Goal: Task Accomplishment & Management: Complete application form

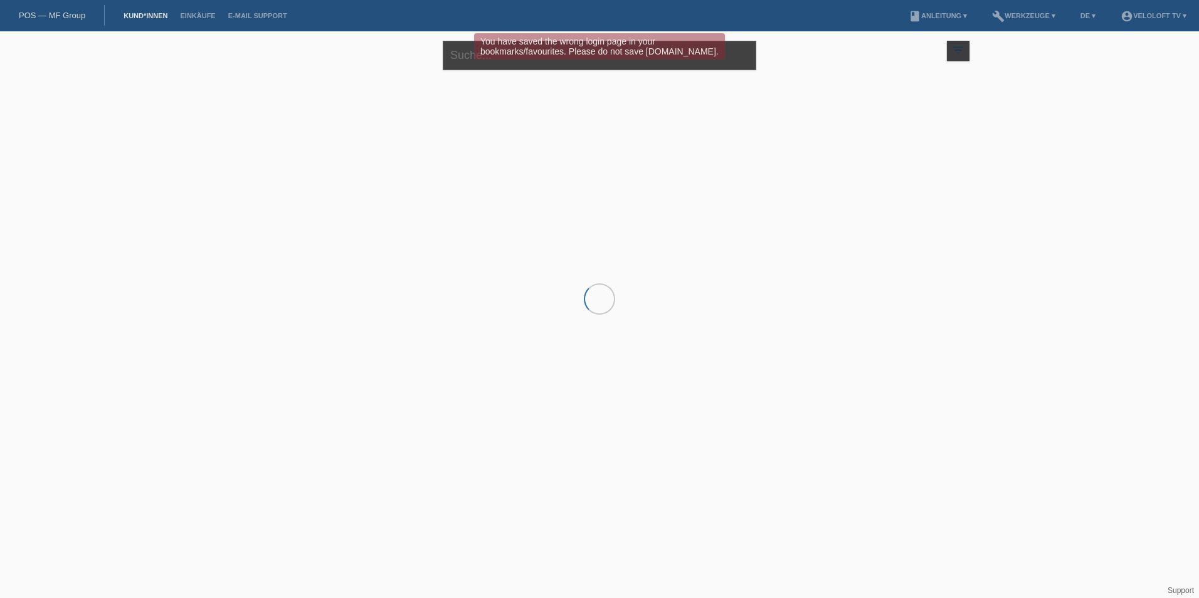
click at [478, 63] on input "text" at bounding box center [599, 55] width 313 height 29
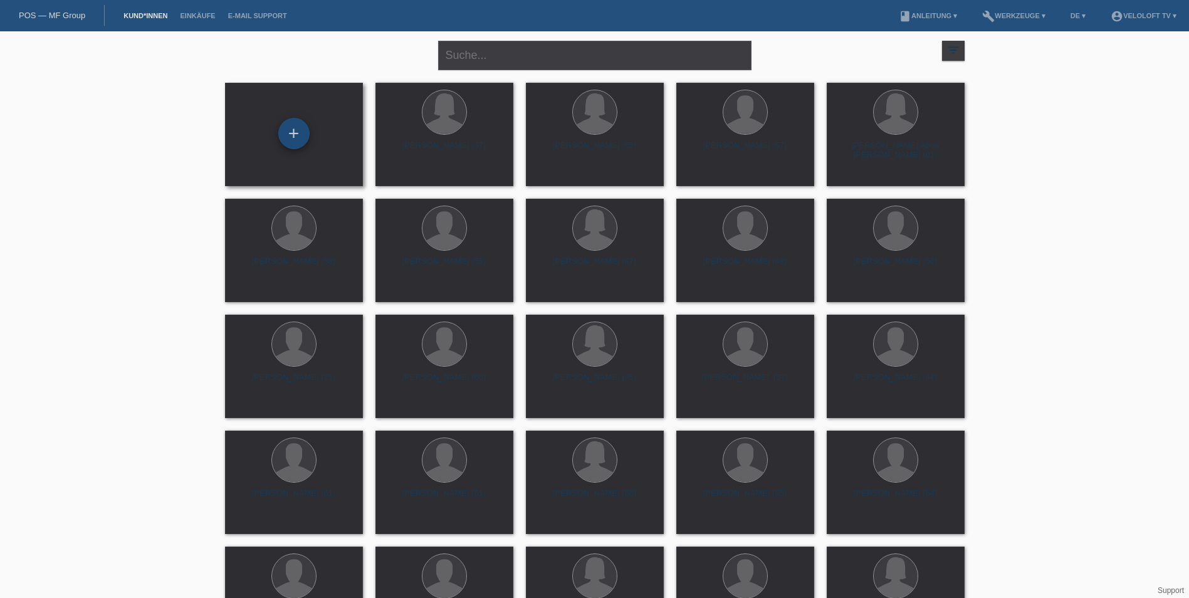
click at [298, 139] on div "+" at bounding box center [293, 133] width 31 height 31
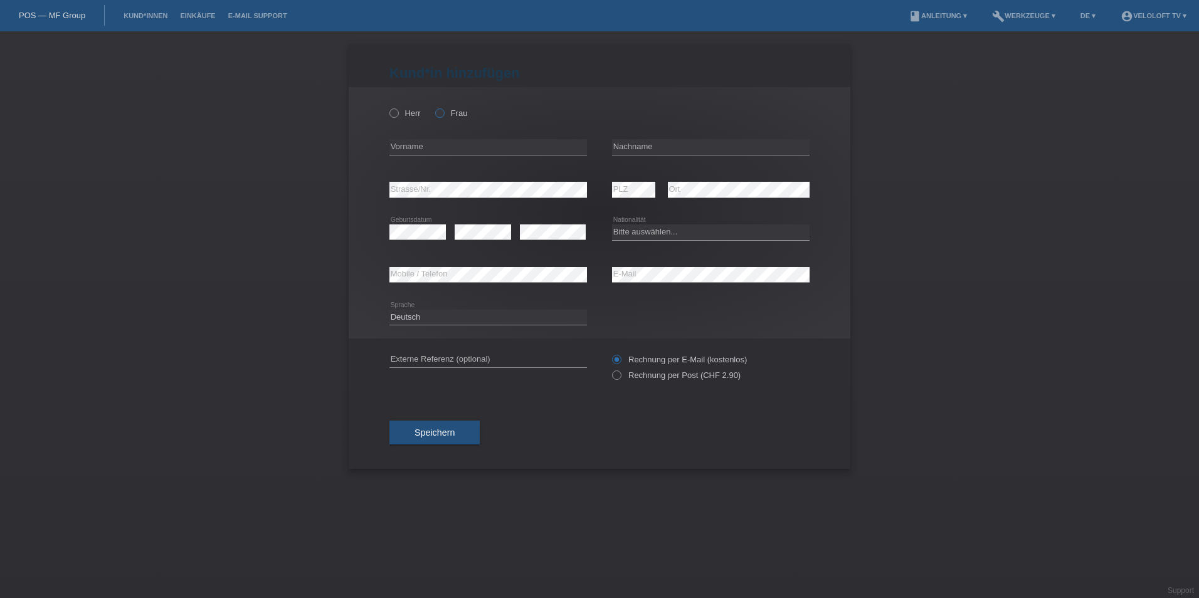
click at [449, 108] on label "Frau" at bounding box center [451, 112] width 32 height 9
click at [443, 108] on input "Frau" at bounding box center [439, 112] width 8 height 8
radio input "true"
click at [648, 150] on input "text" at bounding box center [710, 147] width 197 height 16
paste input "Fontannaz"
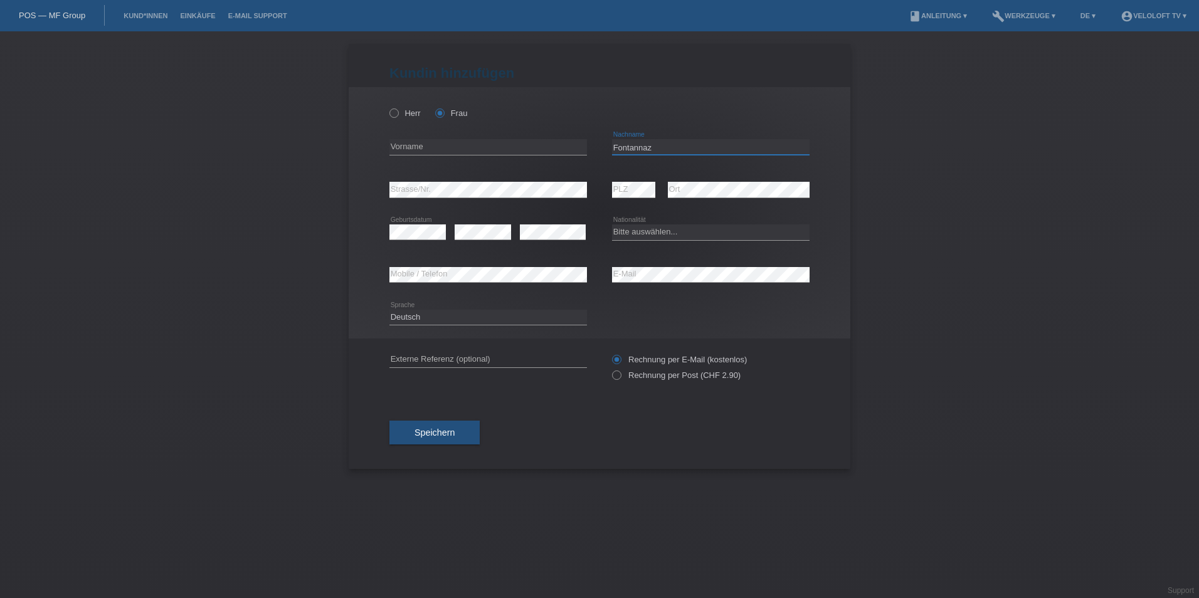
type input "Fontannaz"
click at [445, 139] on input "text" at bounding box center [487, 147] width 197 height 16
paste input "[PERSON_NAME]"
type input "[PERSON_NAME]"
click at [644, 239] on div "Bitte auswählen... Schweiz Deutschland Liechtenstein Österreich ------------ Af…" at bounding box center [710, 232] width 197 height 16
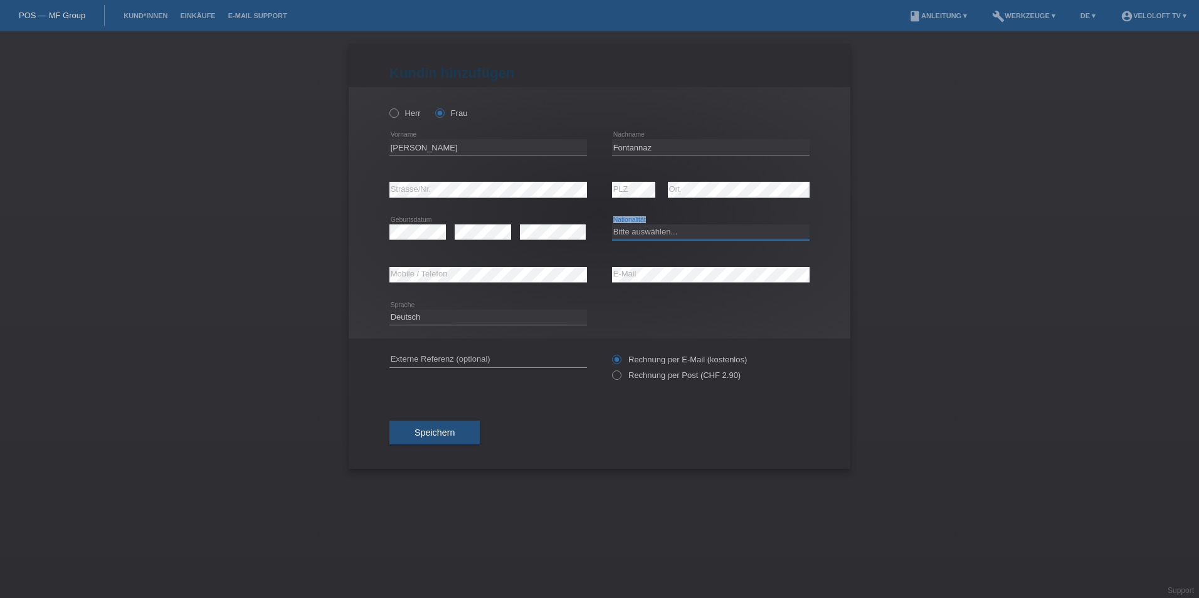
drag, startPoint x: 644, startPoint y: 239, endPoint x: 648, endPoint y: 229, distance: 10.1
click at [648, 229] on select "Bitte auswählen... Schweiz Deutschland Liechtenstein Österreich ------------ Af…" at bounding box center [710, 231] width 197 height 15
select select "CH"
click at [612, 224] on select "Bitte auswählen... Schweiz Deutschland Liechtenstein Österreich ------------ Af…" at bounding box center [710, 231] width 197 height 15
click at [514, 310] on select "Deutsch Français Italiano English" at bounding box center [487, 317] width 197 height 15
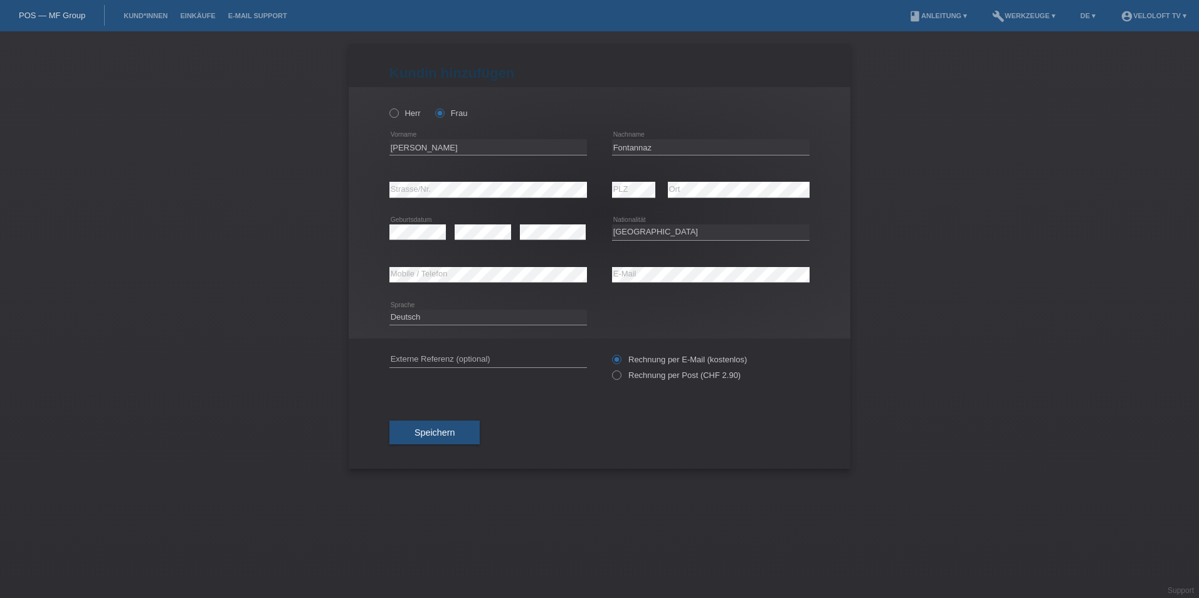
click at [690, 312] on div "Deutsch Français Italiano English error Sprache" at bounding box center [599, 318] width 420 height 43
click at [411, 221] on div "error Geburtsdatum" at bounding box center [417, 232] width 56 height 43
click at [411, 223] on div "error Geburtsdatum" at bounding box center [417, 232] width 56 height 43
drag, startPoint x: 411, startPoint y: 223, endPoint x: 424, endPoint y: 246, distance: 26.7
click at [424, 246] on div "error Geburtsdatum" at bounding box center [417, 232] width 56 height 43
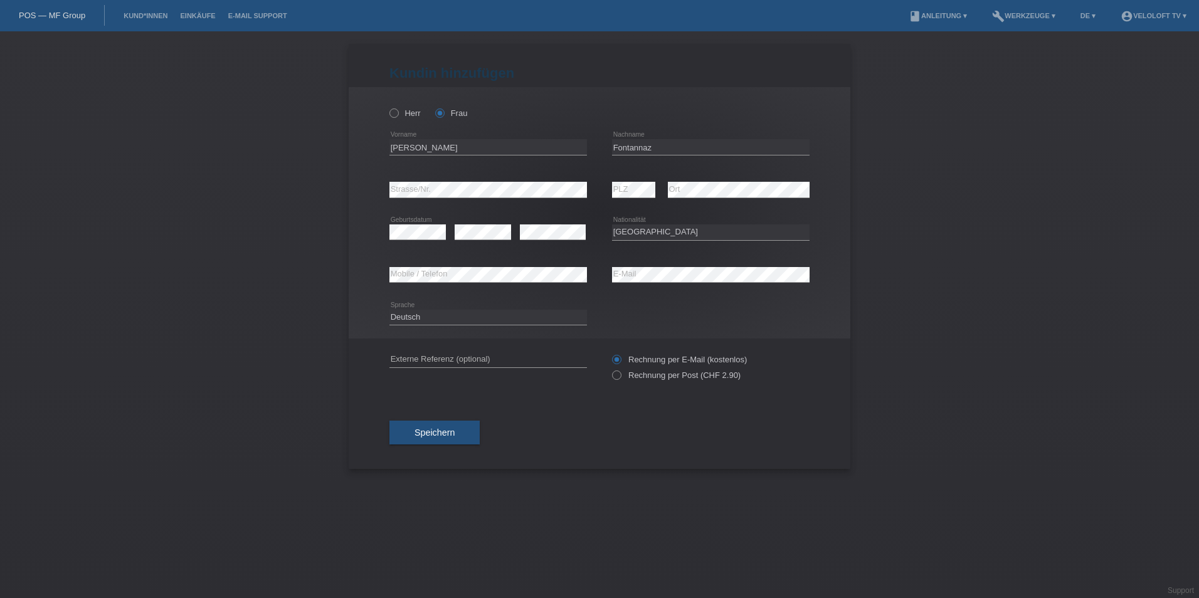
click at [475, 240] on icon at bounding box center [482, 239] width 56 height 1
click at [459, 435] on button "Speichern" at bounding box center [434, 433] width 90 height 24
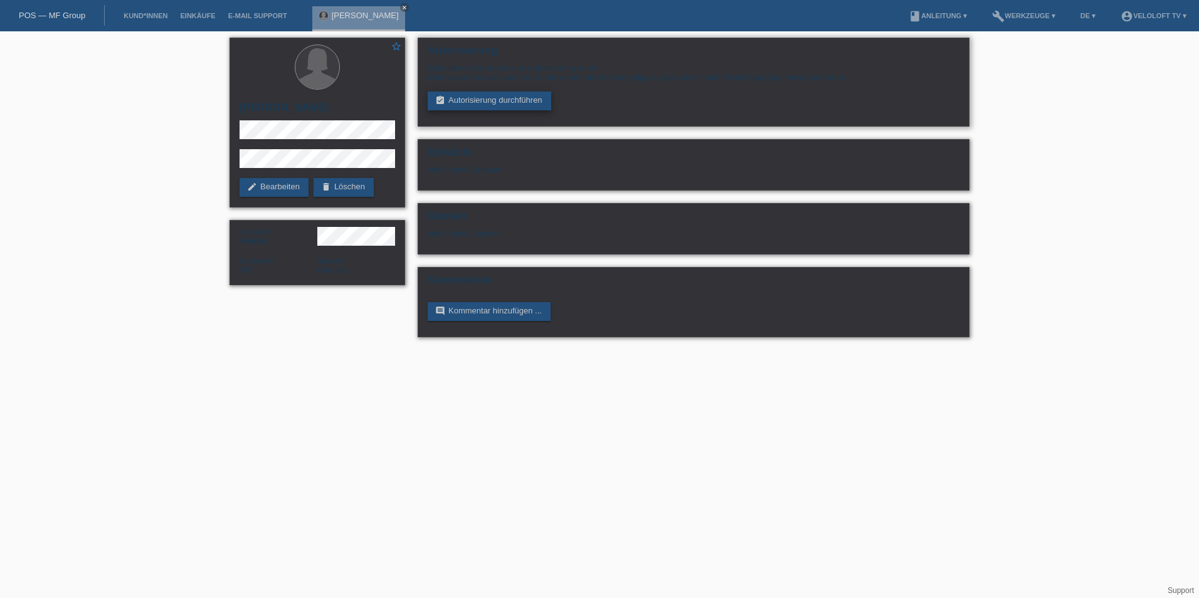
click at [495, 95] on link "assignment_turned_in Autorisierung durchführen" at bounding box center [489, 101] width 123 height 19
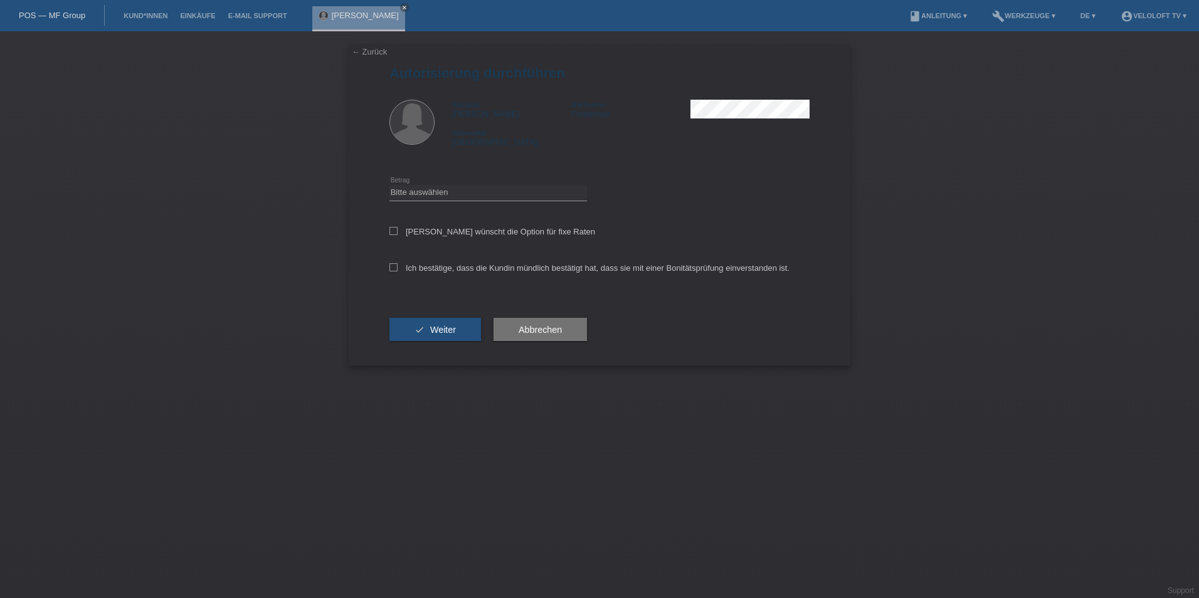
click at [429, 181] on div "Bitte auswählen CHF 1.00 - CHF 499.00 CHF 500.00 - CHF 1'999.00 CHF 2'000.00 - …" at bounding box center [487, 193] width 197 height 43
click at [429, 193] on select "Bitte auswählen CHF 1.00 - CHF 499.00 CHF 500.00 - CHF 1'999.00 CHF 2'000.00 - …" at bounding box center [487, 192] width 197 height 15
select select "3"
click at [389, 185] on select "Bitte auswählen CHF 1.00 - CHF 499.00 CHF 500.00 - CHF 1'999.00 CHF 2'000.00 - …" at bounding box center [487, 192] width 197 height 15
click at [398, 234] on label "Kundin wünscht die Option für fixe Raten" at bounding box center [492, 231] width 206 height 9
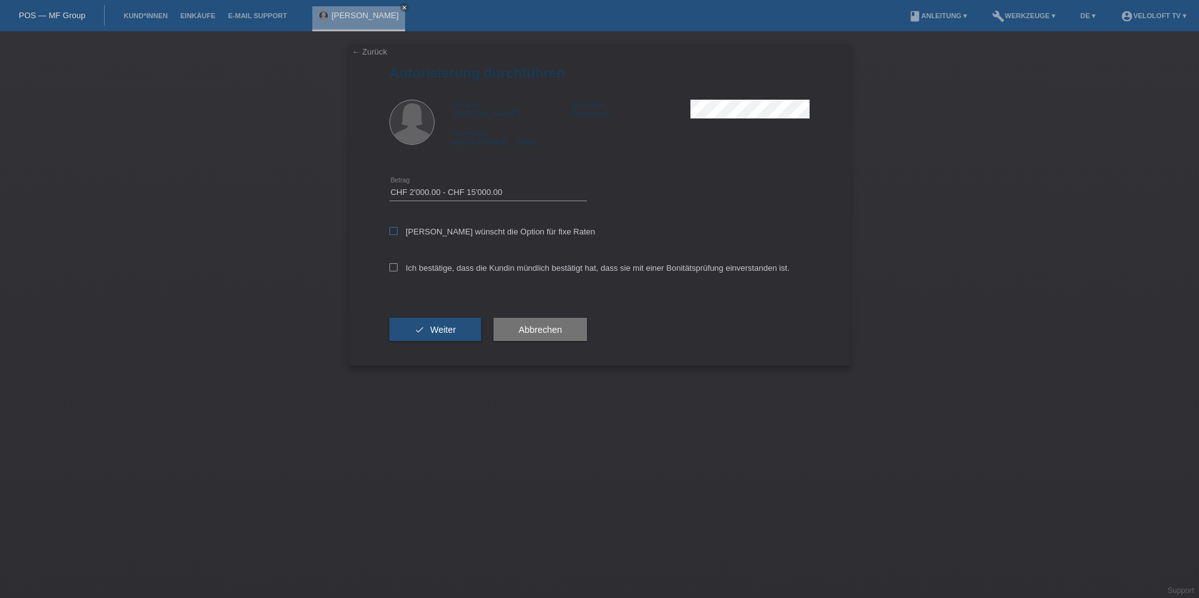
click at [397, 234] on input "Kundin wünscht die Option für fixe Raten" at bounding box center [393, 231] width 8 height 8
checkbox input "true"
click at [396, 261] on div "Ich bestätige, dass die Kundin mündlich bestätigt hat, dass sie mit einer Bonit…" at bounding box center [599, 272] width 420 height 43
drag, startPoint x: 394, startPoint y: 266, endPoint x: 396, endPoint y: 273, distance: 7.3
click at [394, 266] on icon at bounding box center [393, 267] width 8 height 8
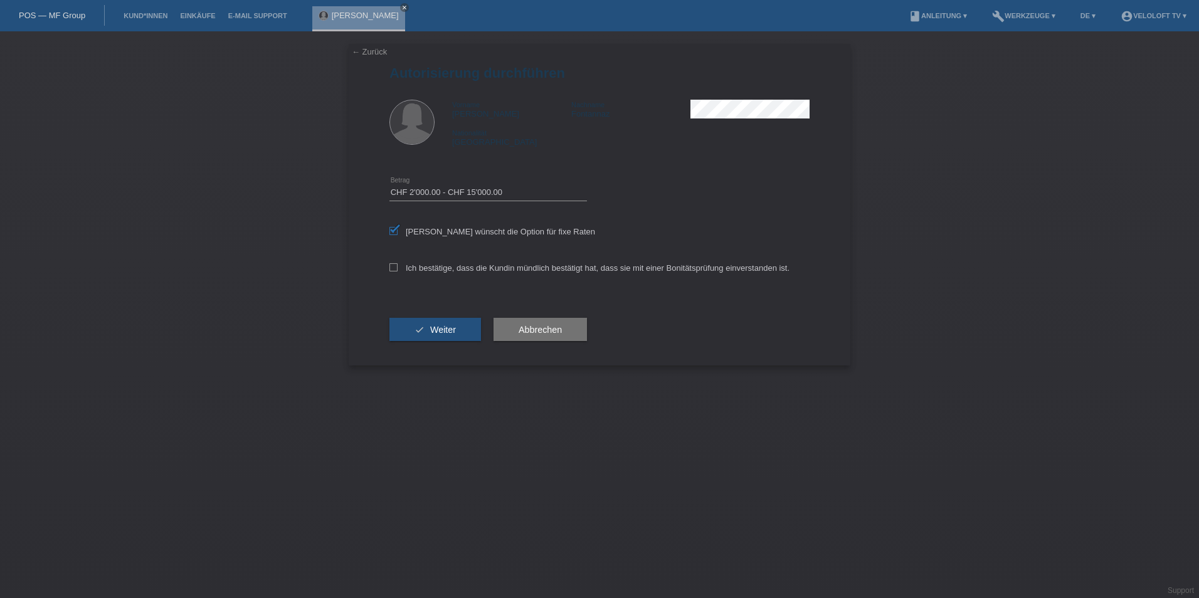
click at [394, 266] on input "Ich bestätige, dass die Kundin mündlich bestätigt hat, dass sie mit einer Bonit…" at bounding box center [393, 267] width 8 height 8
checkbox input "true"
click at [435, 327] on span "Weiter" at bounding box center [443, 330] width 26 height 10
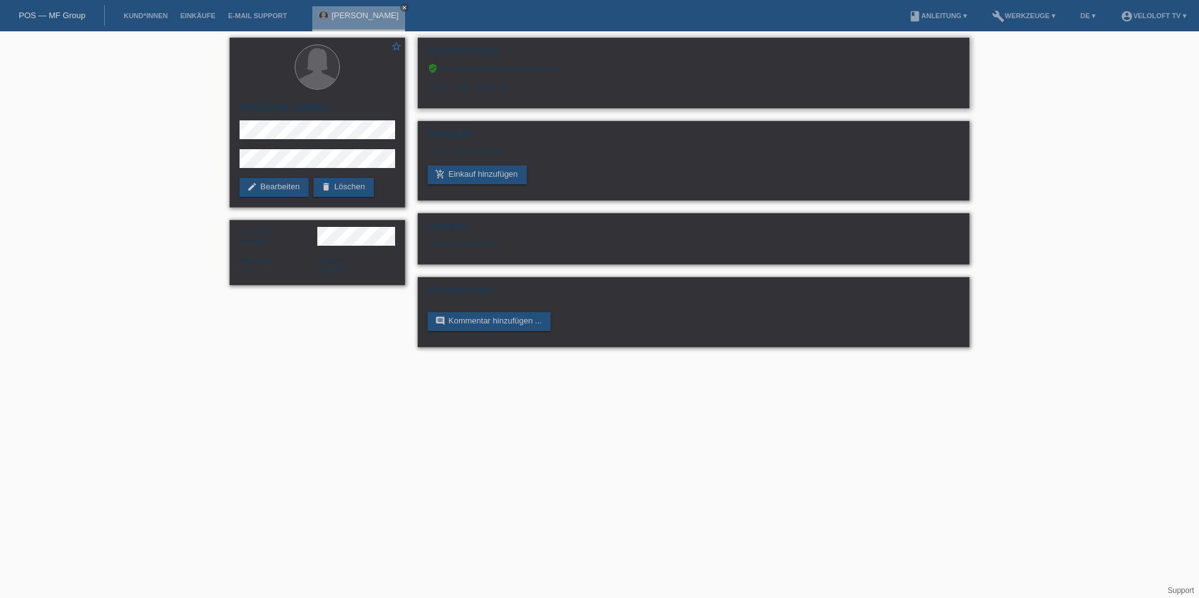
drag, startPoint x: 428, startPoint y: 87, endPoint x: 535, endPoint y: 89, distance: 107.2
click at [535, 89] on div "Limite: CHF 12'007.05" at bounding box center [694, 82] width 532 height 19
copy div "Limite: CHF 12'007.05"
click at [477, 181] on link "add_shopping_cart Einkauf hinzufügen" at bounding box center [477, 174] width 99 height 19
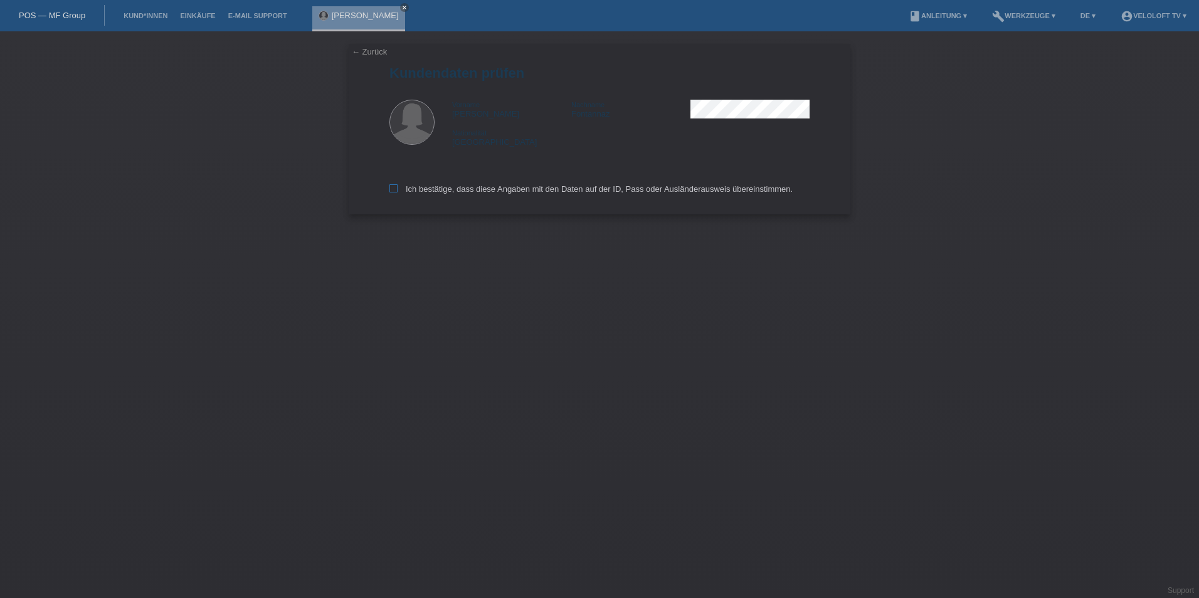
click at [397, 189] on label "Ich bestätige, dass diese Angaben mit den Daten auf der ID, Pass oder Ausländer…" at bounding box center [590, 188] width 403 height 9
click at [397, 189] on input "Ich bestätige, dass diese Angaben mit den Daten auf der ID, Pass oder Ausländer…" at bounding box center [393, 188] width 8 height 8
checkbox input "true"
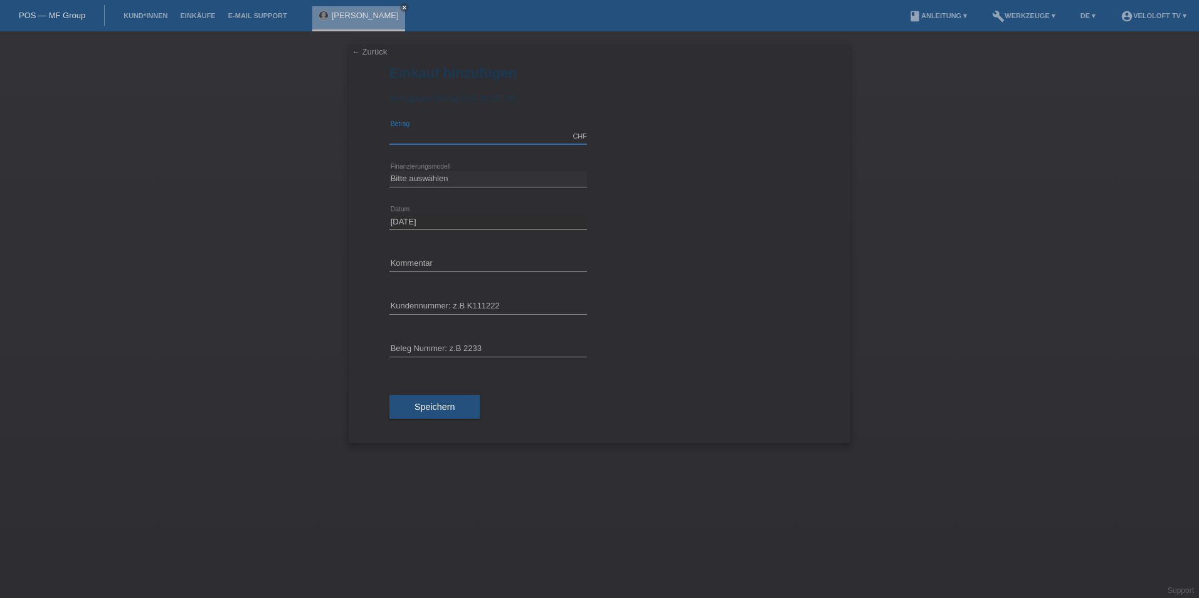
click at [436, 140] on input "text" at bounding box center [487, 137] width 197 height 16
type input "2990.00"
click at [442, 174] on select "Bitte auswählen Fixe Raten Kauf auf Rechnung mit Teilzahlungsoption" at bounding box center [487, 178] width 197 height 15
select select "77"
click at [389, 171] on select "Bitte auswählen Fixe Raten Kauf auf Rechnung mit Teilzahlungsoption" at bounding box center [487, 178] width 197 height 15
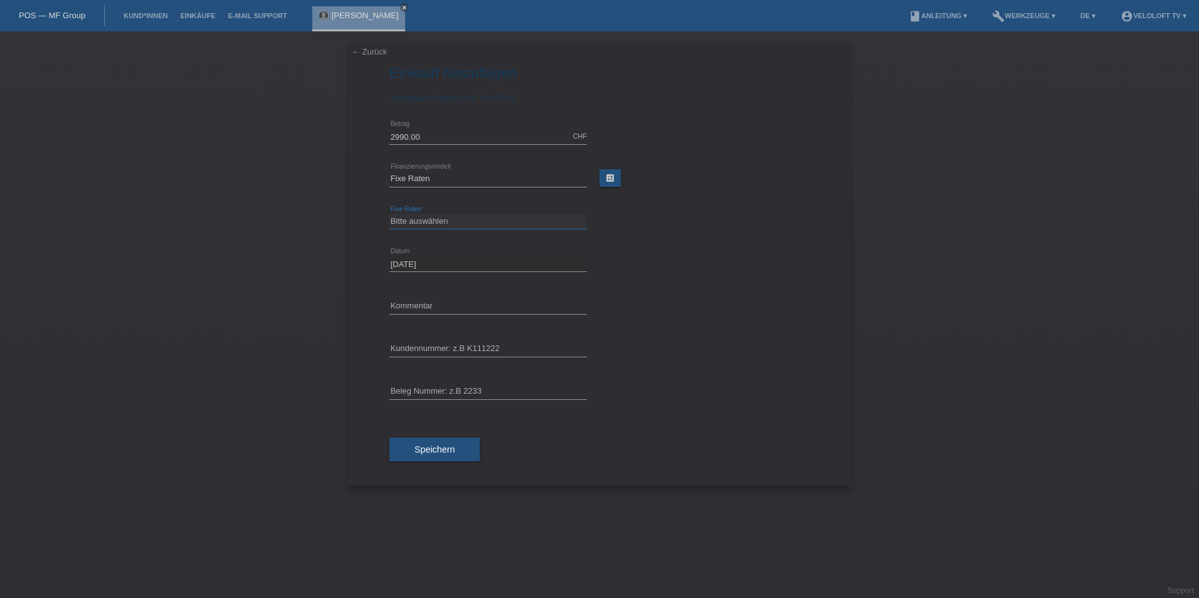
click at [441, 216] on select "Bitte auswählen 4 Raten 5 Raten 6 Raten 7 Raten 8 Raten 9 Raten 10 Raten 11 Rat…" at bounding box center [487, 221] width 197 height 15
select select "172"
click at [389, 214] on select "Bitte auswählen 4 Raten 5 Raten 6 Raten 7 Raten 8 Raten 9 Raten 10 Raten 11 Rat…" at bounding box center [487, 221] width 197 height 15
drag, startPoint x: 438, startPoint y: 301, endPoint x: 441, endPoint y: 307, distance: 6.8
click at [438, 301] on input "text" at bounding box center [487, 306] width 197 height 16
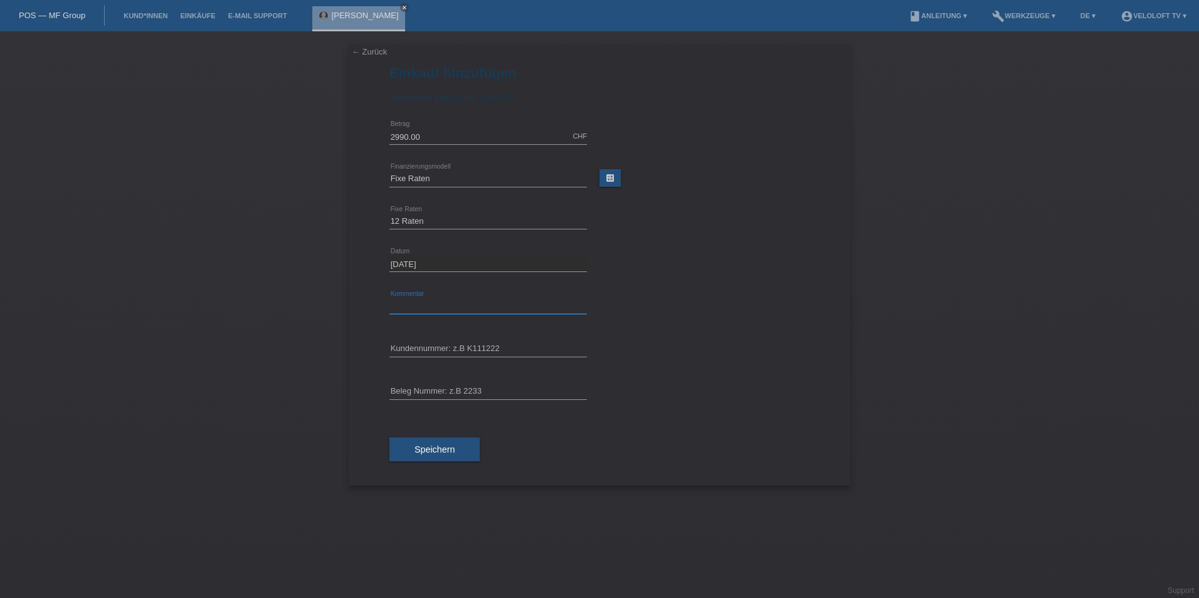
type input "Veloloft TV"
click at [433, 344] on input "text" at bounding box center [487, 349] width 197 height 16
paste input "C165048"
type input "C165048"
click at [456, 444] on button "Speichern" at bounding box center [434, 450] width 90 height 24
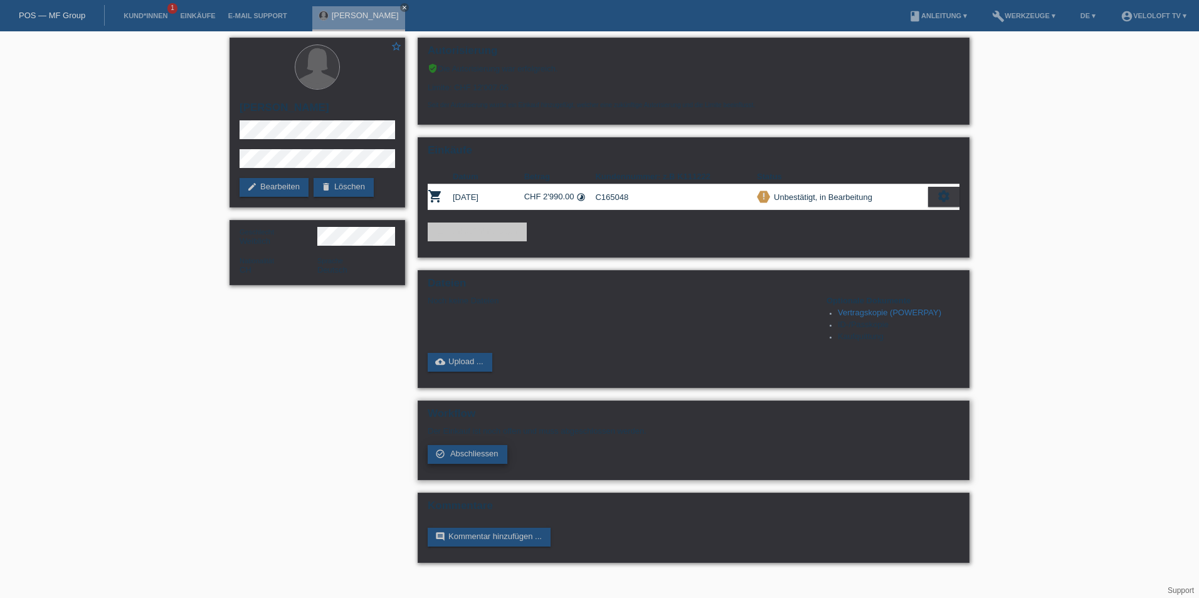
click at [449, 455] on link "check_circle_outline Abschliessen" at bounding box center [468, 454] width 80 height 19
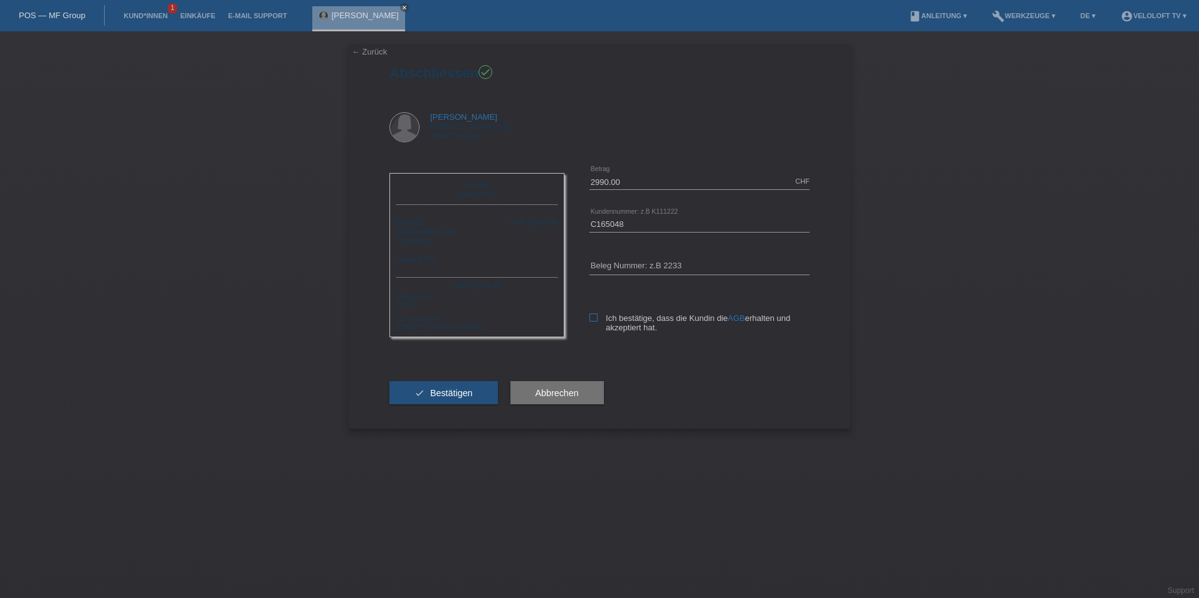
click at [592, 320] on icon at bounding box center [593, 317] width 8 height 8
click at [592, 320] on input "Ich bestätige, dass die Kundin die AGB erhalten und akzeptiert hat." at bounding box center [593, 317] width 8 height 8
checkbox input "true"
click at [459, 394] on span "Bestätigen" at bounding box center [451, 393] width 43 height 10
